Goal: Information Seeking & Learning: Find specific fact

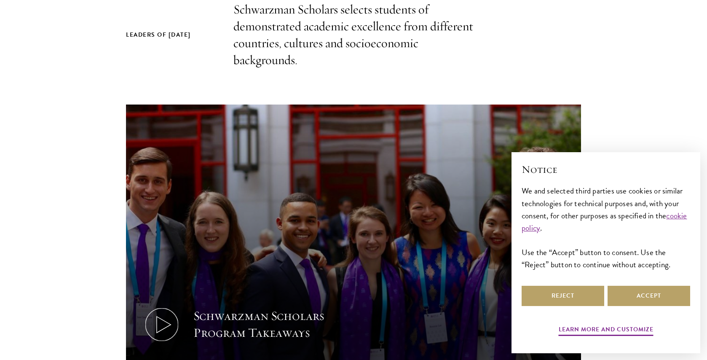
scroll to position [353, 0]
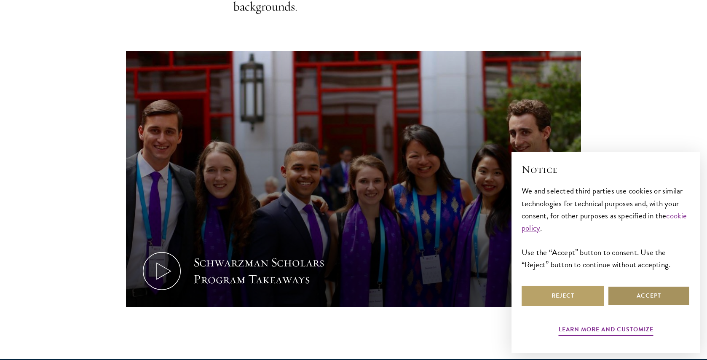
click at [651, 295] on button "Accept" at bounding box center [648, 296] width 83 height 20
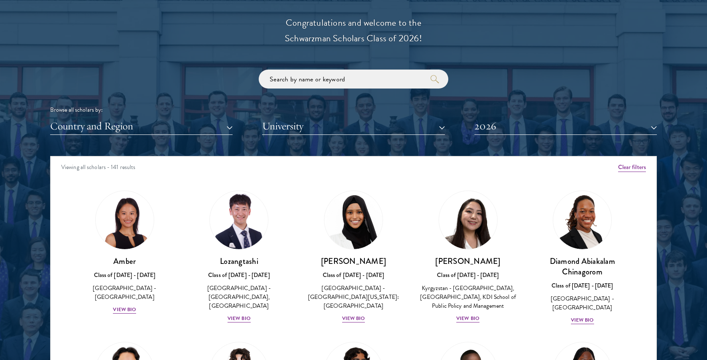
scroll to position [1020, 0]
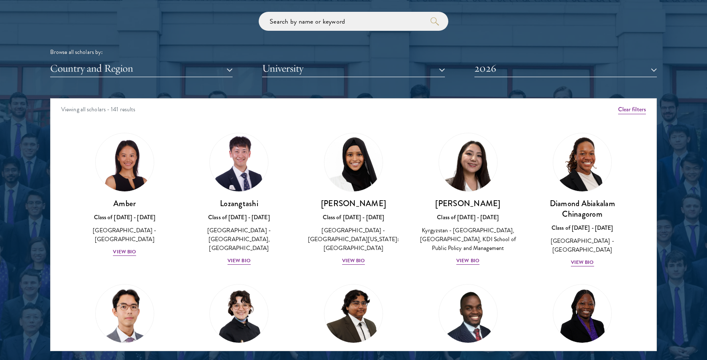
click at [309, 75] on div "Scholar Directory Congratulations and welcome to the Schwarzman Scholars Class …" at bounding box center [353, 136] width 607 height 428
click at [310, 70] on button "University" at bounding box center [353, 68] width 182 height 17
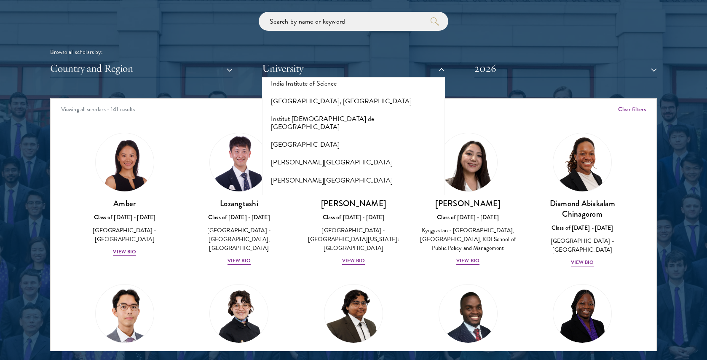
scroll to position [2404, 0]
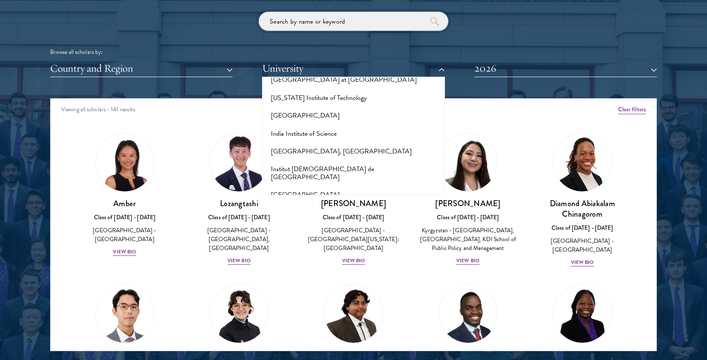
click at [332, 20] on input "search" at bounding box center [354, 21] width 190 height 19
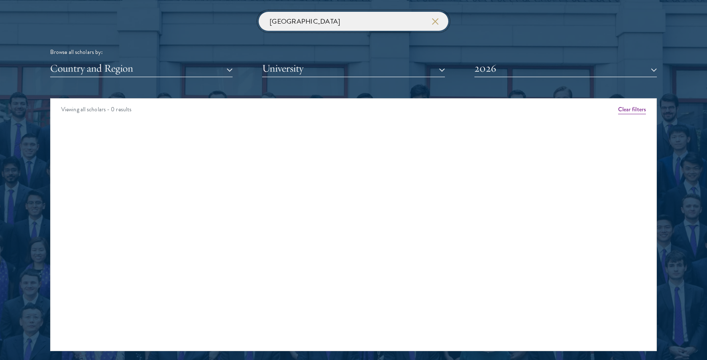
click at [332, 20] on input "[GEOGRAPHIC_DATA]" at bounding box center [354, 21] width 190 height 19
click at [332, 20] on input "HSG" at bounding box center [354, 21] width 190 height 19
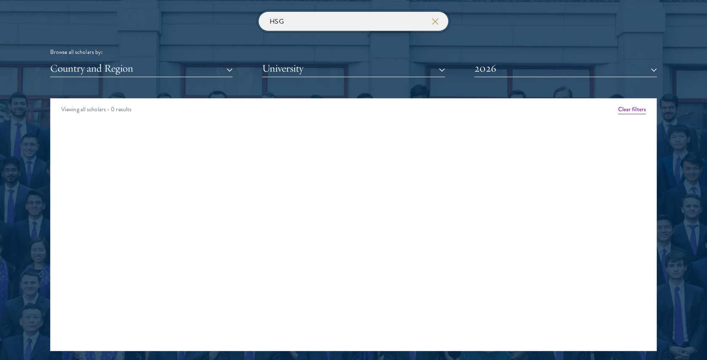
click at [332, 20] on input "HSG" at bounding box center [354, 21] width 190 height 19
type input "[GEOGRAPHIC_DATA]"
click button "submit" at bounding box center [0, 0] width 0 height 0
click at [326, 63] on button "University" at bounding box center [353, 68] width 182 height 17
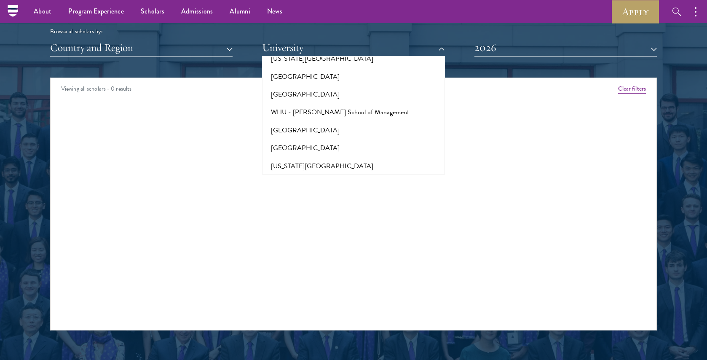
scroll to position [1039, 0]
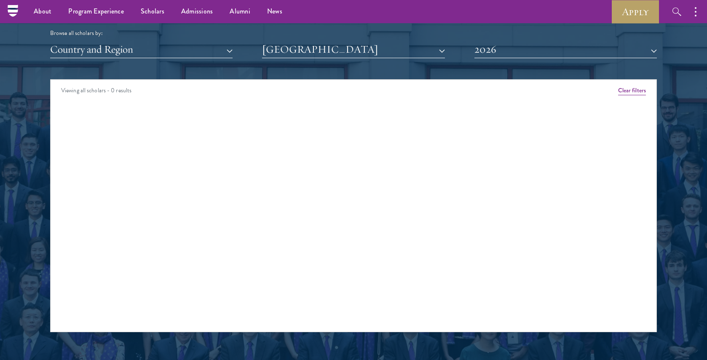
click at [166, 67] on div "Scholar Directory Congratulations and welcome to the Schwarzman Scholars Class …" at bounding box center [353, 118] width 607 height 428
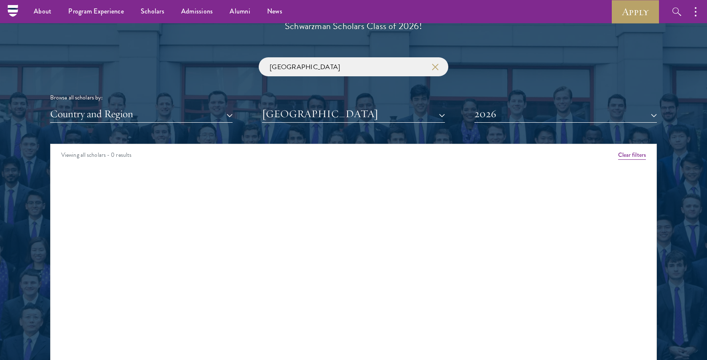
scroll to position [936, 0]
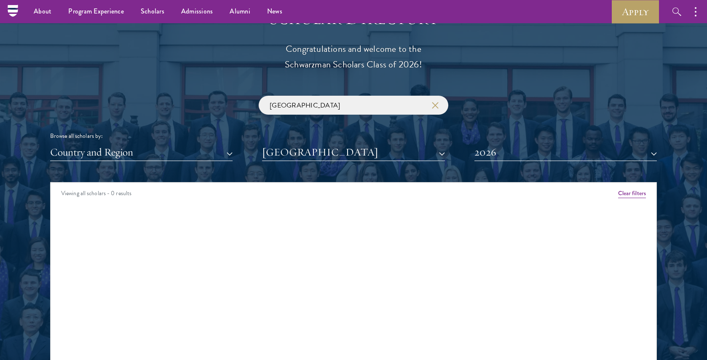
click at [436, 100] on use "button" at bounding box center [435, 105] width 12 height 12
click at [434, 126] on div "Browse all scholars by: Country and Region All Countries and Regions [GEOGRAPHI…" at bounding box center [353, 128] width 607 height 65
click at [509, 150] on button "2026" at bounding box center [565, 152] width 182 height 17
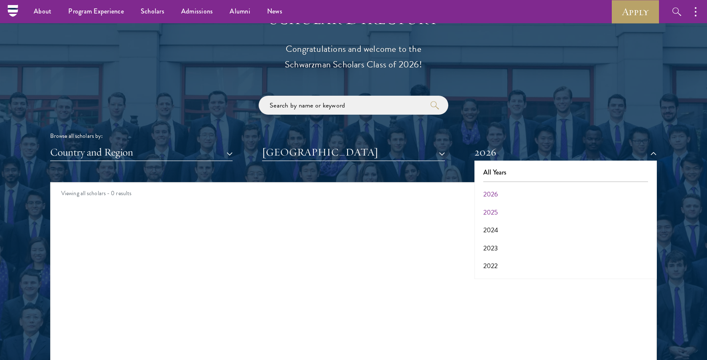
click at [495, 205] on button "2025" at bounding box center [565, 212] width 177 height 18
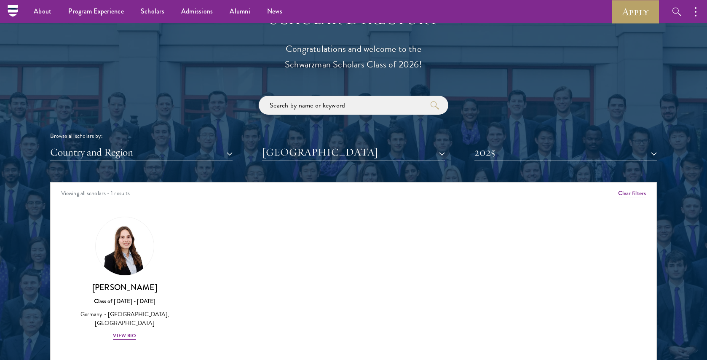
click at [371, 147] on button "[GEOGRAPHIC_DATA]" at bounding box center [353, 152] width 182 height 17
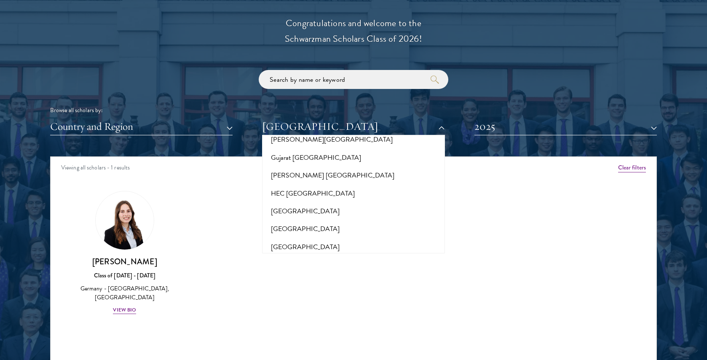
scroll to position [1975, 0]
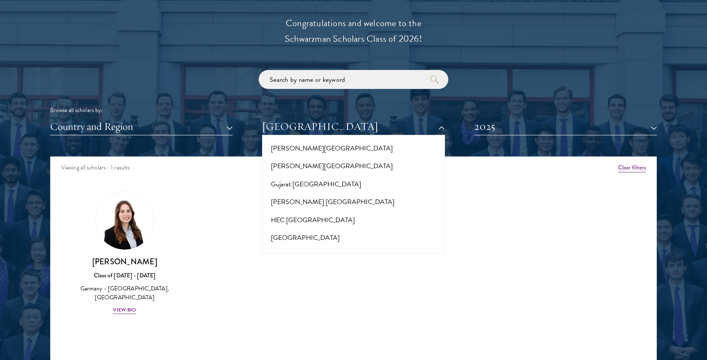
click at [314, 282] on button "[GEOGRAPHIC_DATA]" at bounding box center [353, 291] width 177 height 18
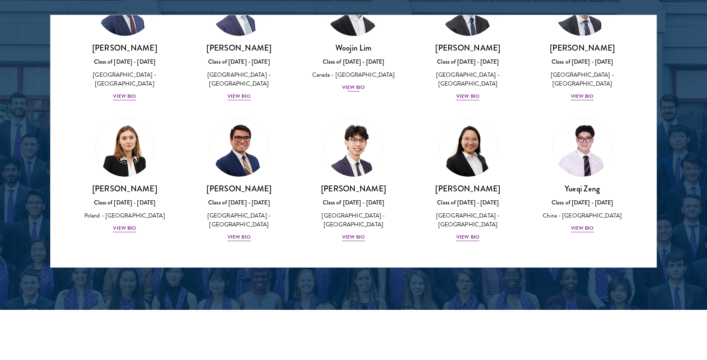
scroll to position [1122, 0]
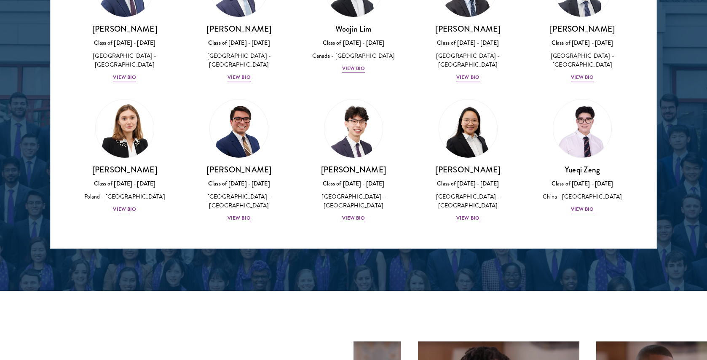
click at [125, 206] on div "View Bio" at bounding box center [124, 209] width 23 height 8
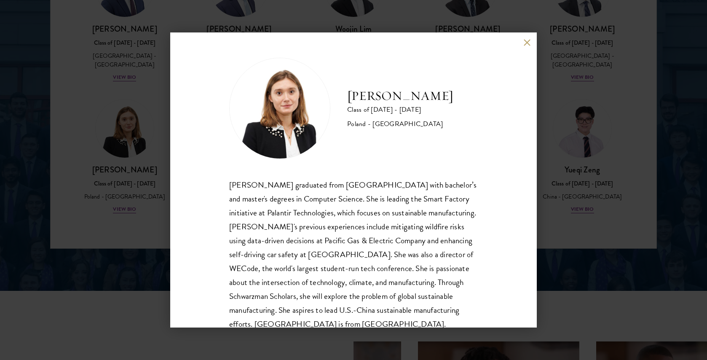
drag, startPoint x: 469, startPoint y: 97, endPoint x: 334, endPoint y: 98, distance: 135.2
click at [334, 98] on div "[PERSON_NAME] Class of [DATE] - [DATE] [GEOGRAPHIC_DATA] - [GEOGRAPHIC_DATA]" at bounding box center [353, 108] width 249 height 101
copy h2 "[PERSON_NAME]"
click at [596, 76] on div "[PERSON_NAME] Class of [DATE] - [DATE] [GEOGRAPHIC_DATA] - [GEOGRAPHIC_DATA] [P…" at bounding box center [353, 180] width 707 height 360
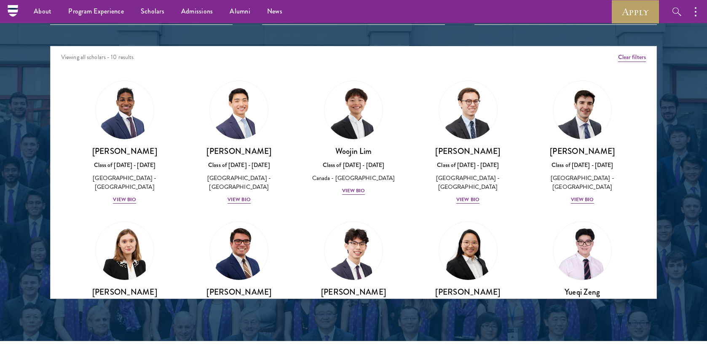
scroll to position [1068, 0]
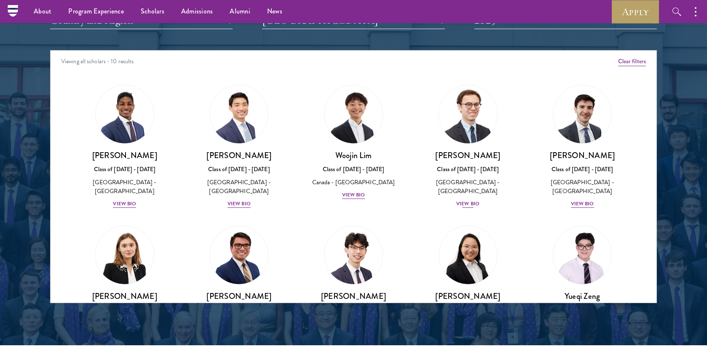
click at [468, 200] on div "View Bio" at bounding box center [467, 204] width 23 height 8
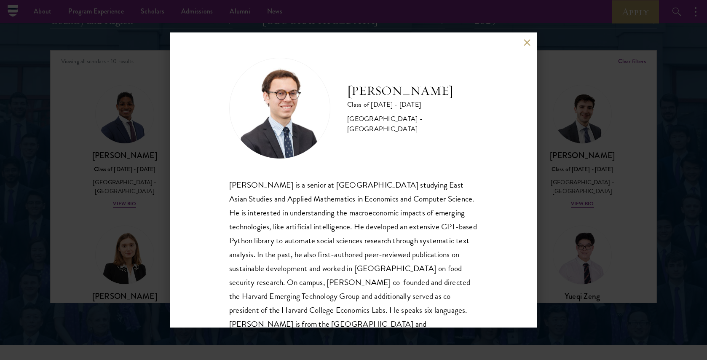
click at [527, 42] on button at bounding box center [526, 42] width 7 height 7
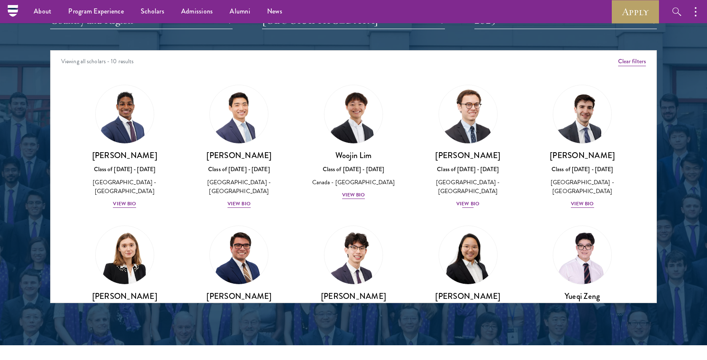
click at [470, 200] on div "View Bio" at bounding box center [467, 204] width 23 height 8
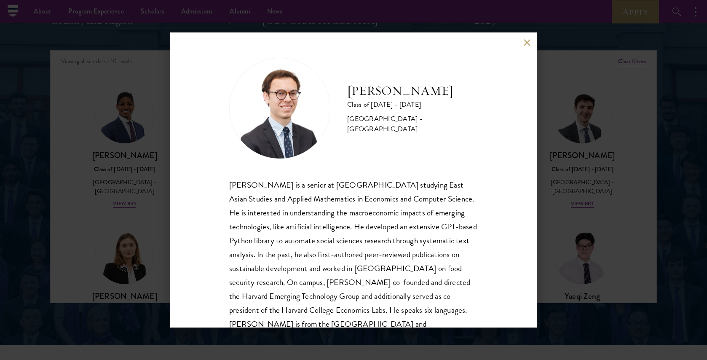
drag, startPoint x: 446, startPoint y: 97, endPoint x: 336, endPoint y: 100, distance: 110.8
click at [336, 100] on div "[PERSON_NAME] Class of [DATE] - [DATE] [GEOGRAPHIC_DATA] - [GEOGRAPHIC_DATA]" at bounding box center [353, 108] width 249 height 101
copy h2 "[PERSON_NAME]"
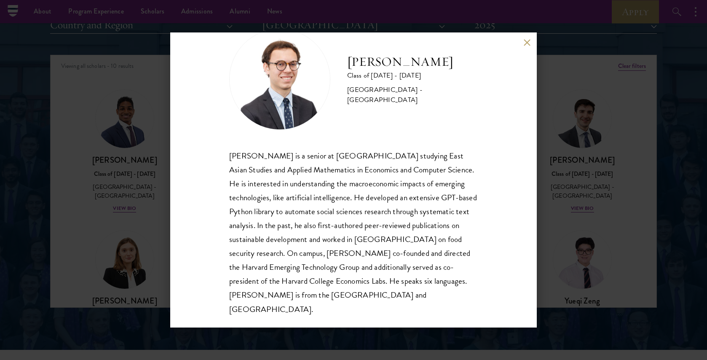
scroll to position [29, 0]
click at [79, 189] on div "[PERSON_NAME] Class of [DATE] - [DATE] [GEOGRAPHIC_DATA] - [GEOGRAPHIC_DATA] [P…" at bounding box center [353, 180] width 707 height 360
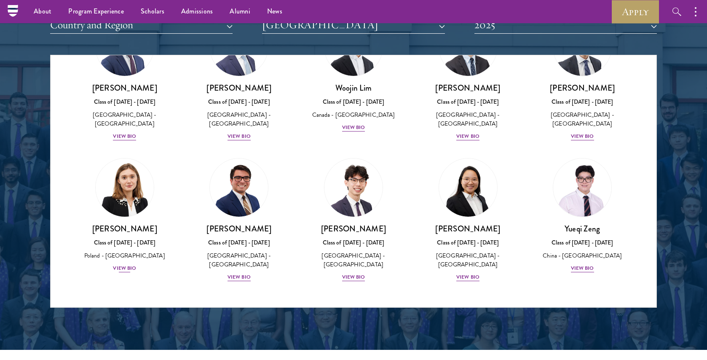
scroll to position [72, 0]
click at [131, 265] on div "View Bio" at bounding box center [124, 268] width 23 height 8
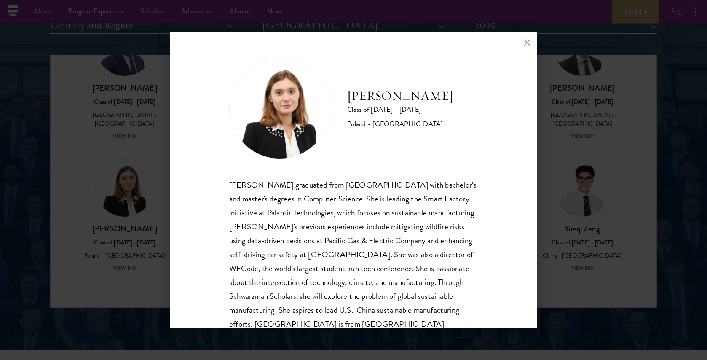
click at [112, 219] on div "[PERSON_NAME] Class of [DATE] - [DATE] [GEOGRAPHIC_DATA] - [GEOGRAPHIC_DATA] [P…" at bounding box center [353, 180] width 707 height 360
